Goal: Find specific page/section: Find specific page/section

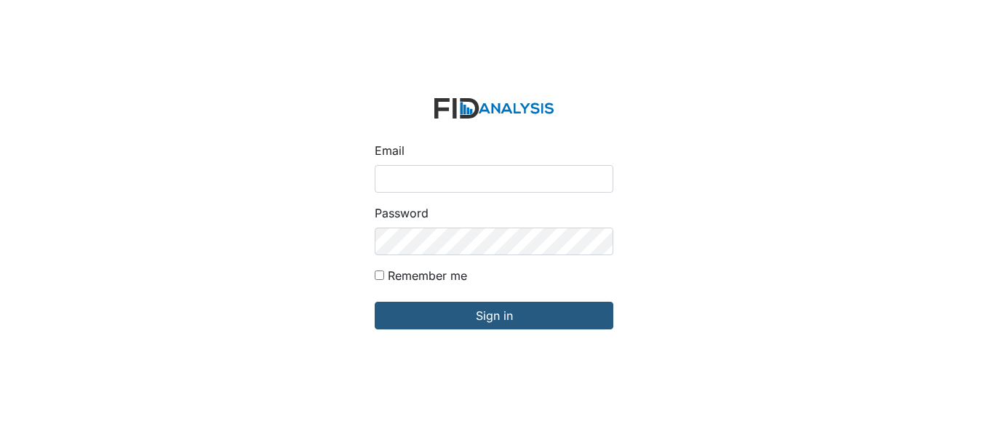
click at [417, 168] on input "Email" at bounding box center [494, 179] width 239 height 28
type input "[EMAIL_ADDRESS][DOMAIN_NAME]"
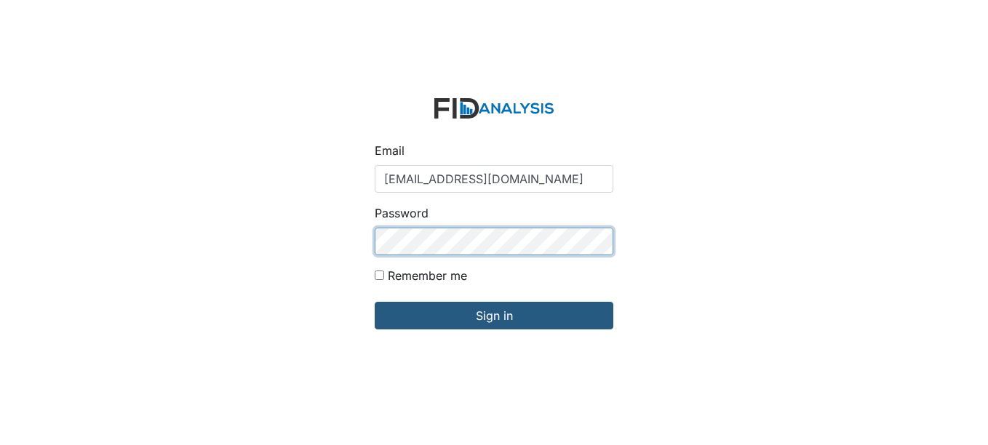
click at [375, 302] on input "Sign in" at bounding box center [494, 316] width 239 height 28
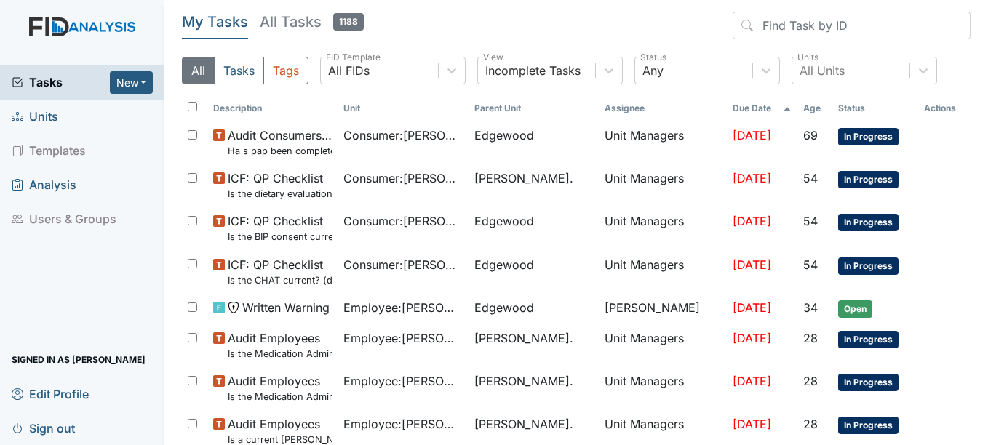
click at [40, 114] on span "Units" at bounding box center [35, 116] width 47 height 23
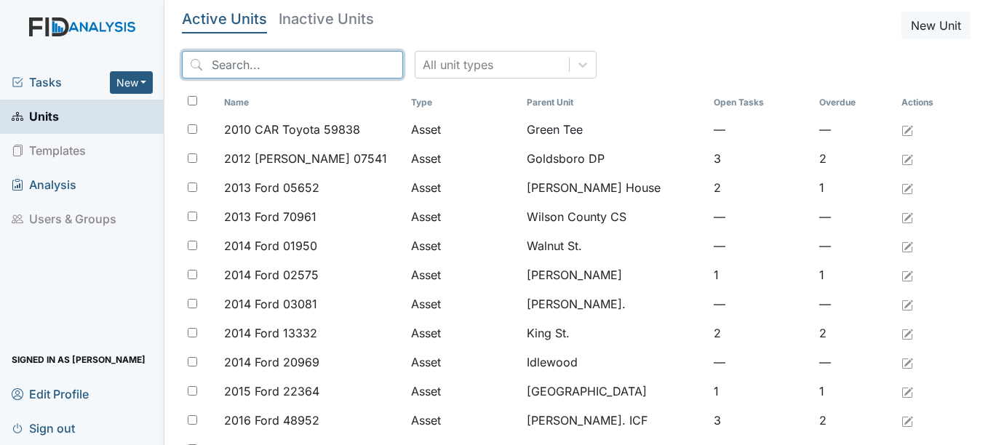
click at [231, 67] on input "search" at bounding box center [292, 65] width 221 height 28
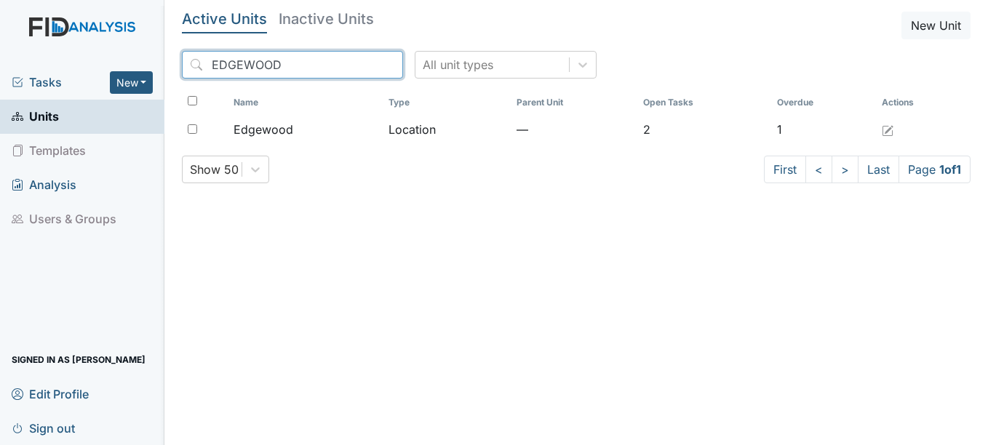
type input "EDGEWOOD"
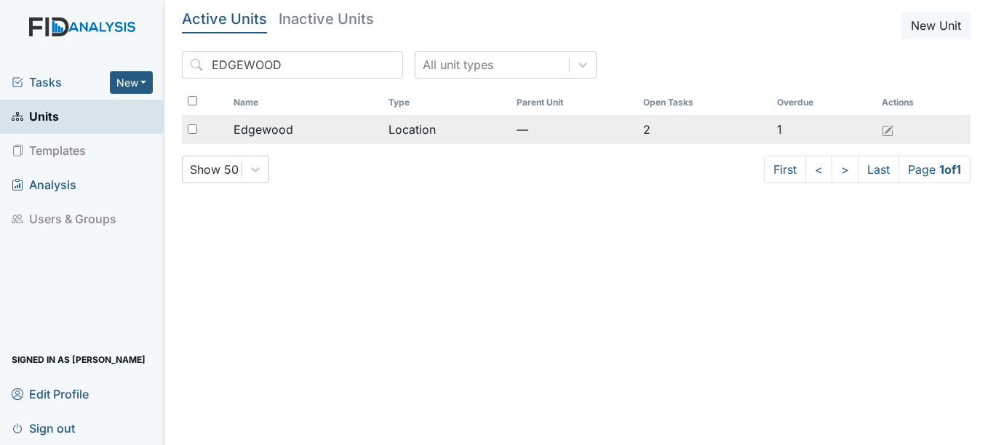
click at [628, 127] on td "—" at bounding box center [574, 129] width 127 height 29
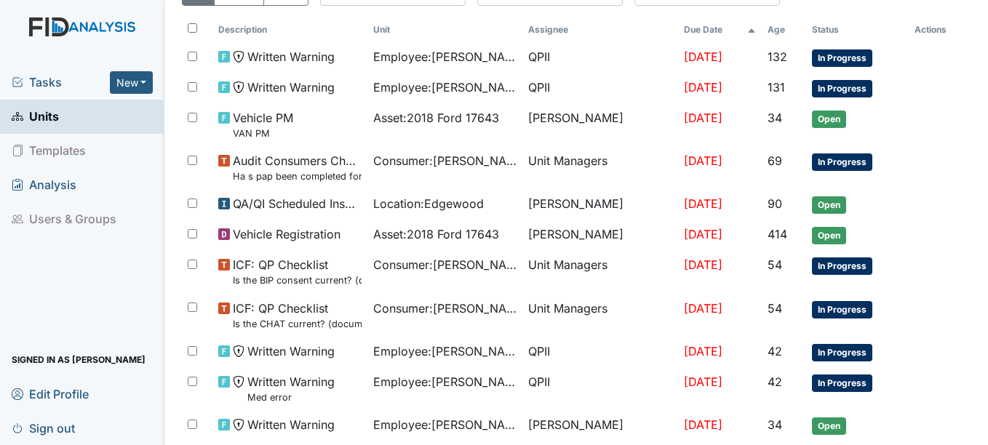
scroll to position [263, 0]
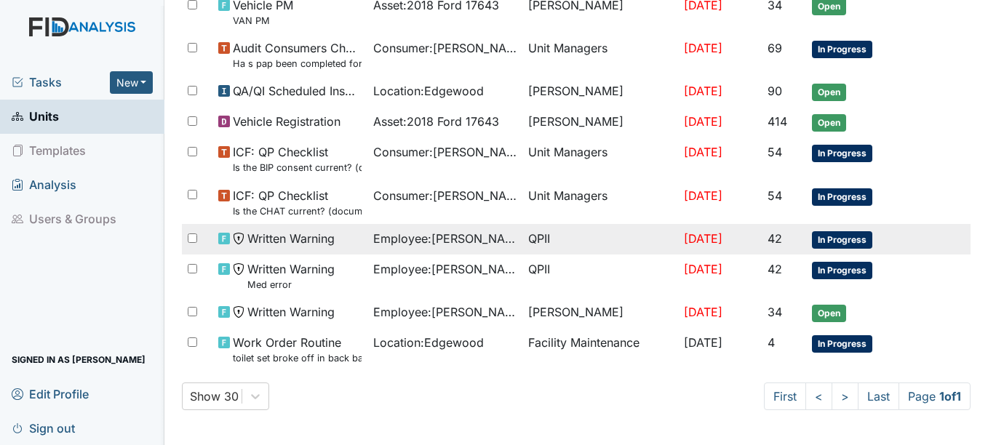
click at [323, 242] on span "Written Warning" at bounding box center [290, 238] width 87 height 17
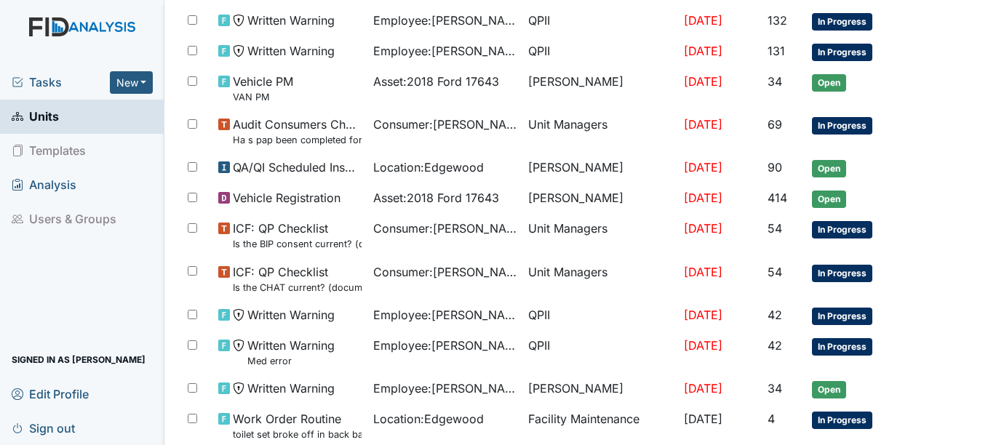
scroll to position [191, 0]
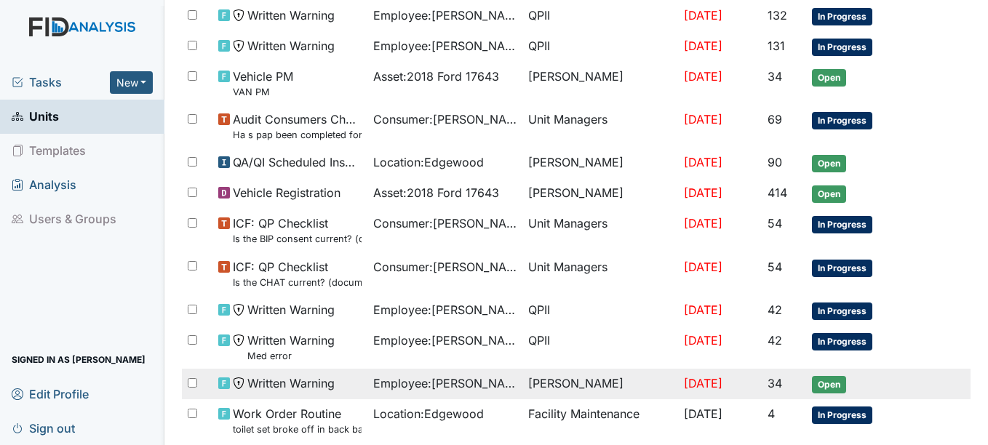
click at [456, 389] on span "Employee : Clark, Rosiland" at bounding box center [444, 383] width 143 height 17
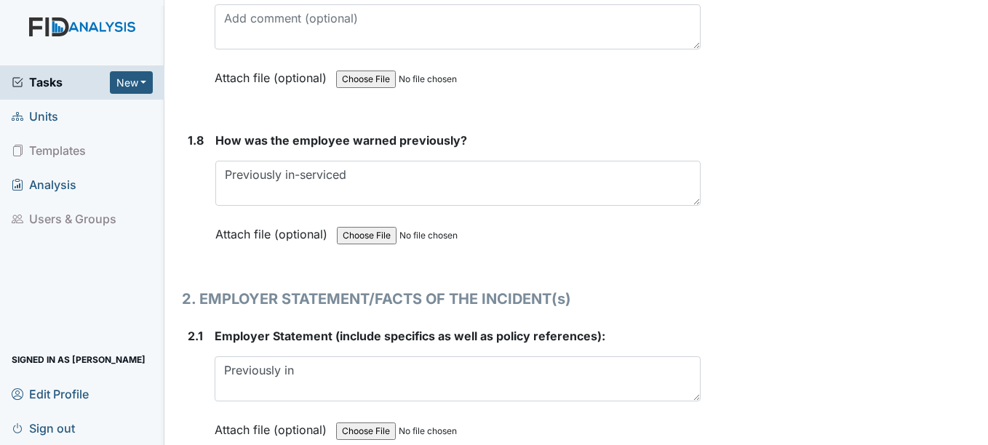
scroll to position [1753, 0]
